Goal: Task Accomplishment & Management: Use online tool/utility

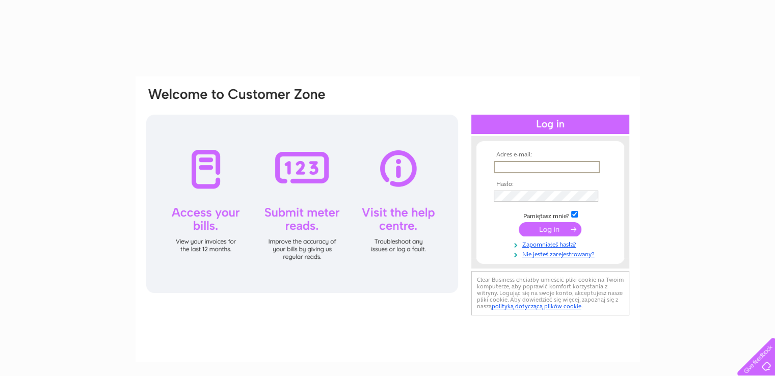
type input "sebastianlal1981@gmail.com"
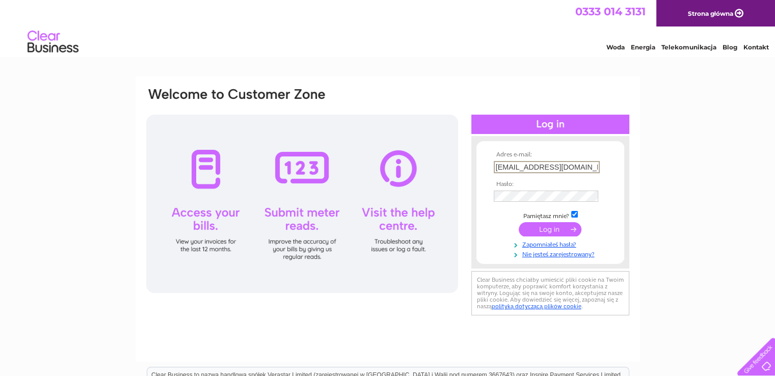
type input "asbmotorsglasgow@gmail.com"
click at [526, 229] on input "submit" at bounding box center [550, 229] width 63 height 14
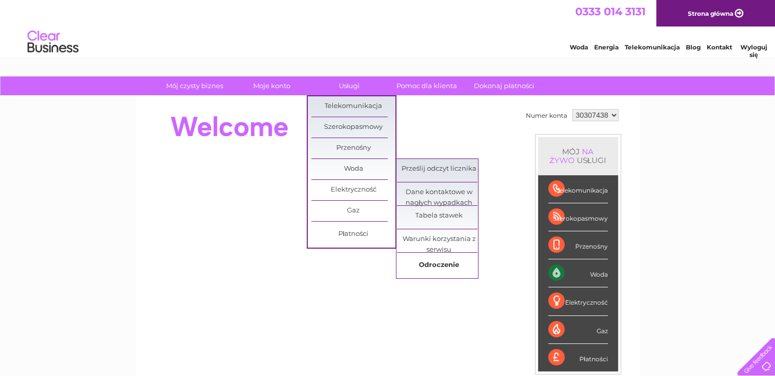
click at [437, 262] on font "Odroczenie" at bounding box center [439, 264] width 40 height 8
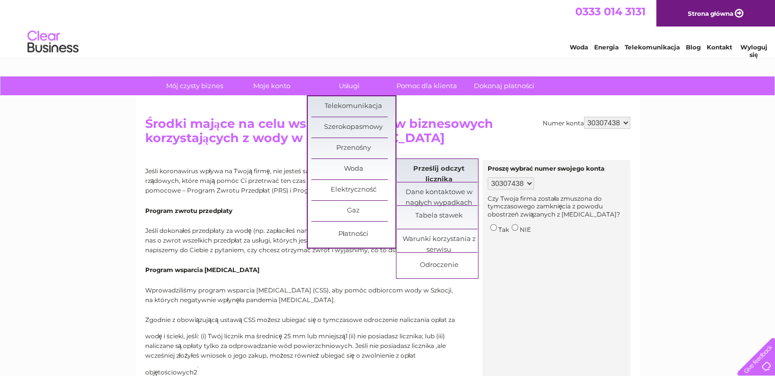
click at [453, 167] on font "Prześlij odczyt licznika" at bounding box center [438, 173] width 51 height 19
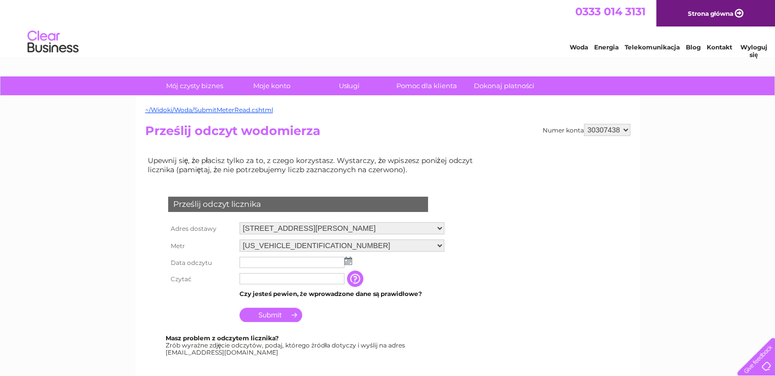
click at [278, 257] on input "text" at bounding box center [292, 262] width 105 height 11
click at [438, 126] on h2 "Prześlij odczyt wodomierza" at bounding box center [387, 133] width 485 height 19
click at [404, 139] on h2 "Prześlij odczyt wodomierza" at bounding box center [387, 133] width 485 height 19
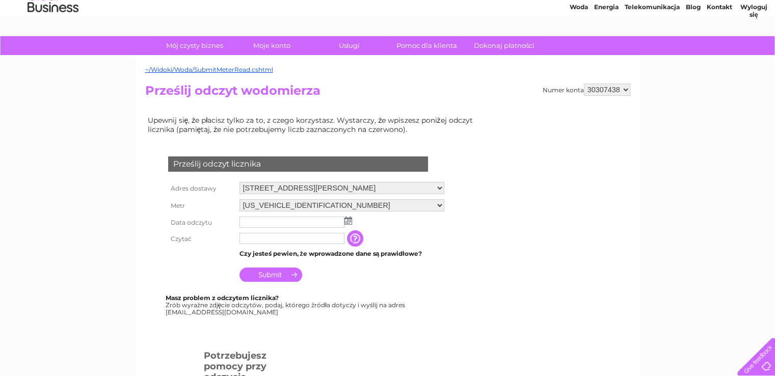
scroll to position [102, 0]
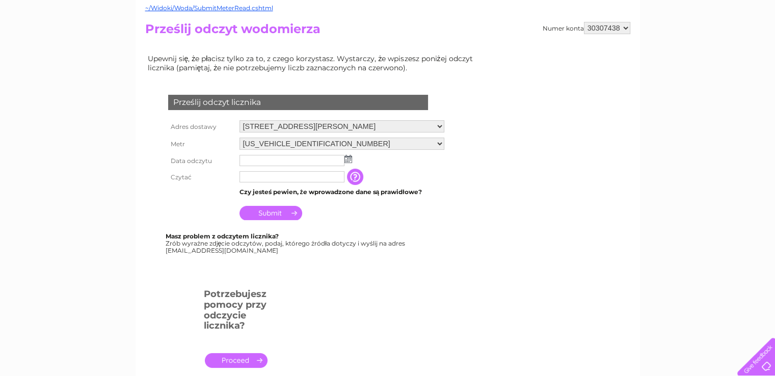
click at [346, 152] on td at bounding box center [342, 160] width 210 height 16
click at [349, 157] on img at bounding box center [349, 159] width 8 height 8
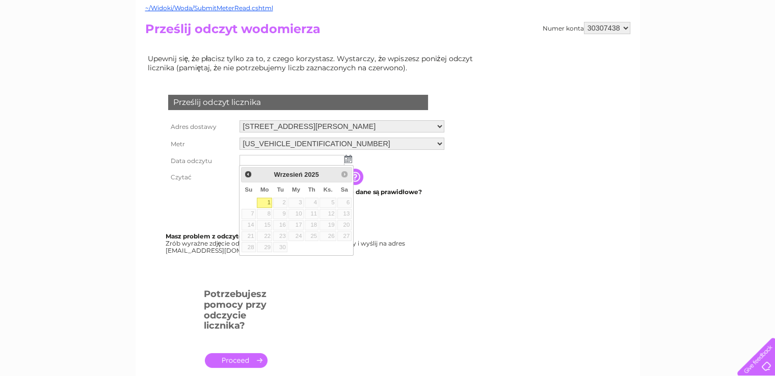
drag, startPoint x: 265, startPoint y: 203, endPoint x: 273, endPoint y: 200, distance: 9.4
click at [265, 203] on link "1" at bounding box center [265, 203] width 16 height 10
type input "NaN/NaN/NaN"
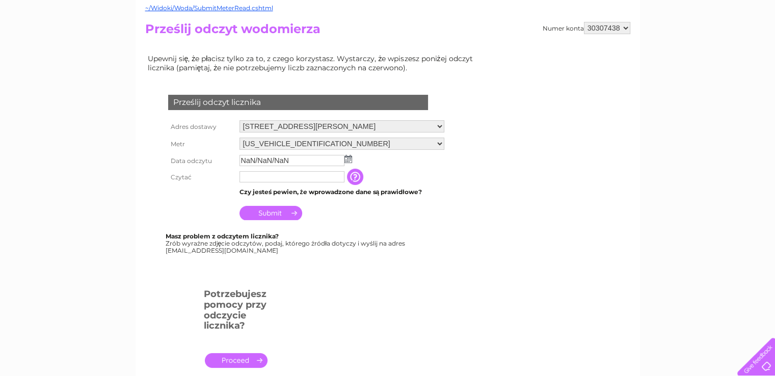
click at [270, 169] on td at bounding box center [292, 177] width 110 height 16
drag, startPoint x: 279, startPoint y: 176, endPoint x: 285, endPoint y: 167, distance: 11.3
click at [279, 176] on input "text" at bounding box center [292, 176] width 105 height 11
click at [296, 160] on input "NaN/NaN/NaN" at bounding box center [293, 161] width 106 height 12
click at [349, 157] on img at bounding box center [350, 159] width 8 height 8
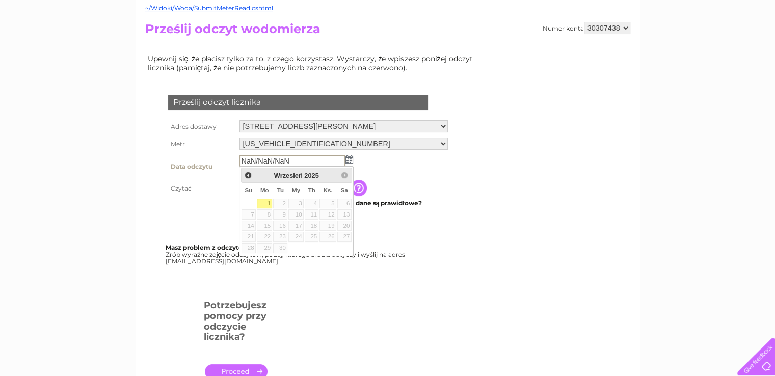
click at [264, 204] on link "1" at bounding box center [265, 204] width 16 height 10
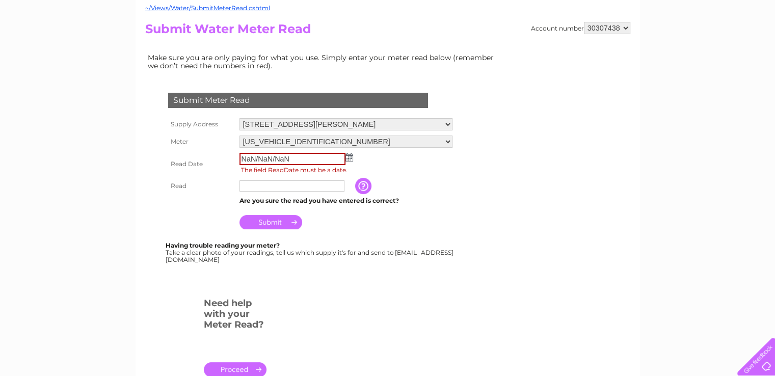
click at [487, 166] on form "Submit Meter Read Supply Address 5 Cathcart Place, Glasgow, G73 2RB Meter 06ELS…" at bounding box center [323, 239] width 357 height 334
click at [466, 133] on form "Submit Meter Read Supply Address 5 Cathcart Place, Glasgow, G73 2RB Meter 06ELS…" at bounding box center [323, 239] width 357 height 334
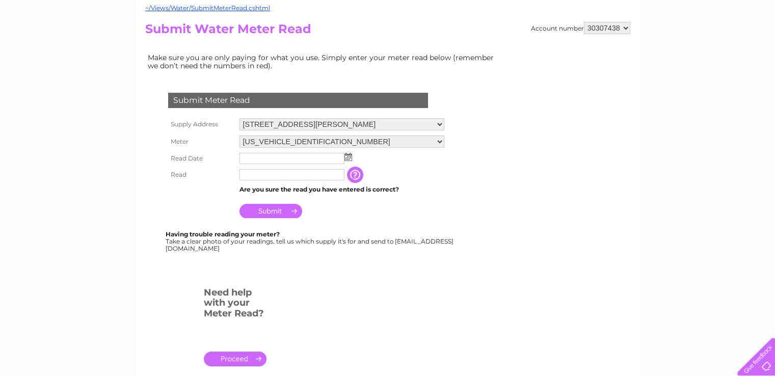
click at [347, 157] on img at bounding box center [349, 157] width 8 height 8
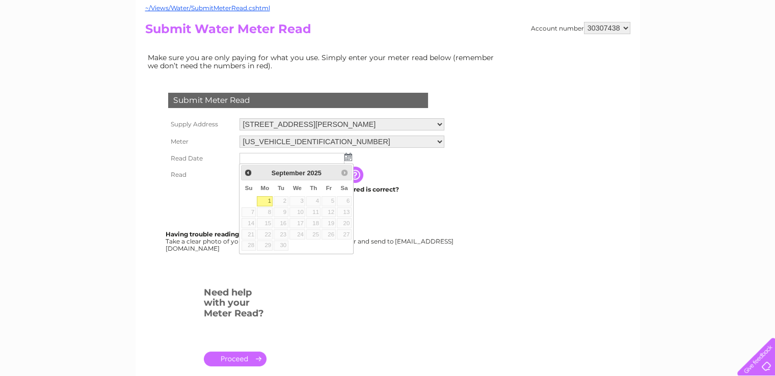
click at [265, 202] on link "1" at bounding box center [265, 201] width 16 height 10
type input "2025/09/01"
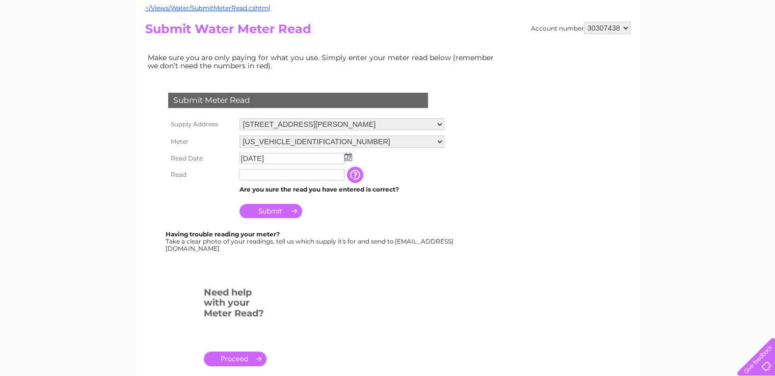
click at [292, 175] on input "text" at bounding box center [292, 174] width 105 height 11
click at [272, 176] on input "text" at bounding box center [293, 175] width 106 height 12
type input "00173"
click at [269, 212] on input "Submit" at bounding box center [271, 211] width 63 height 14
